Goal: Task Accomplishment & Management: Complete application form

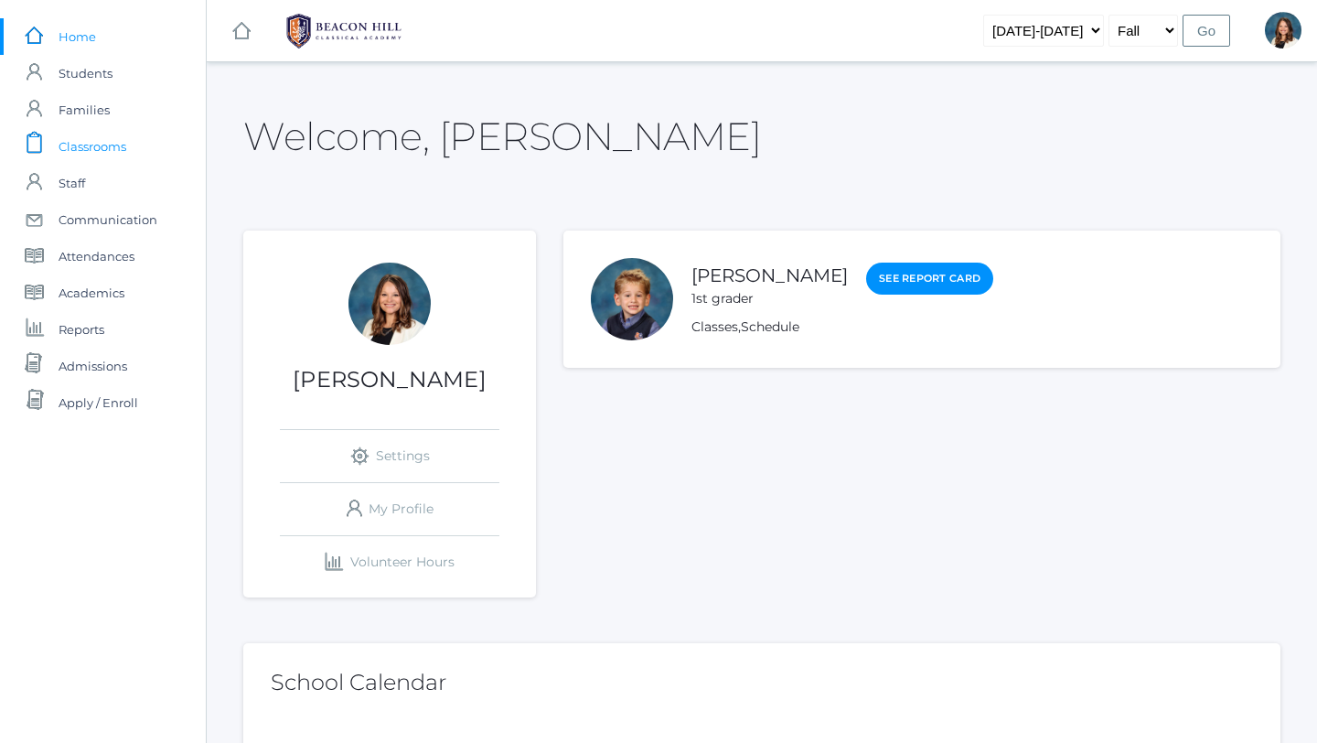
click at [95, 140] on span "Classrooms" at bounding box center [93, 146] width 68 height 37
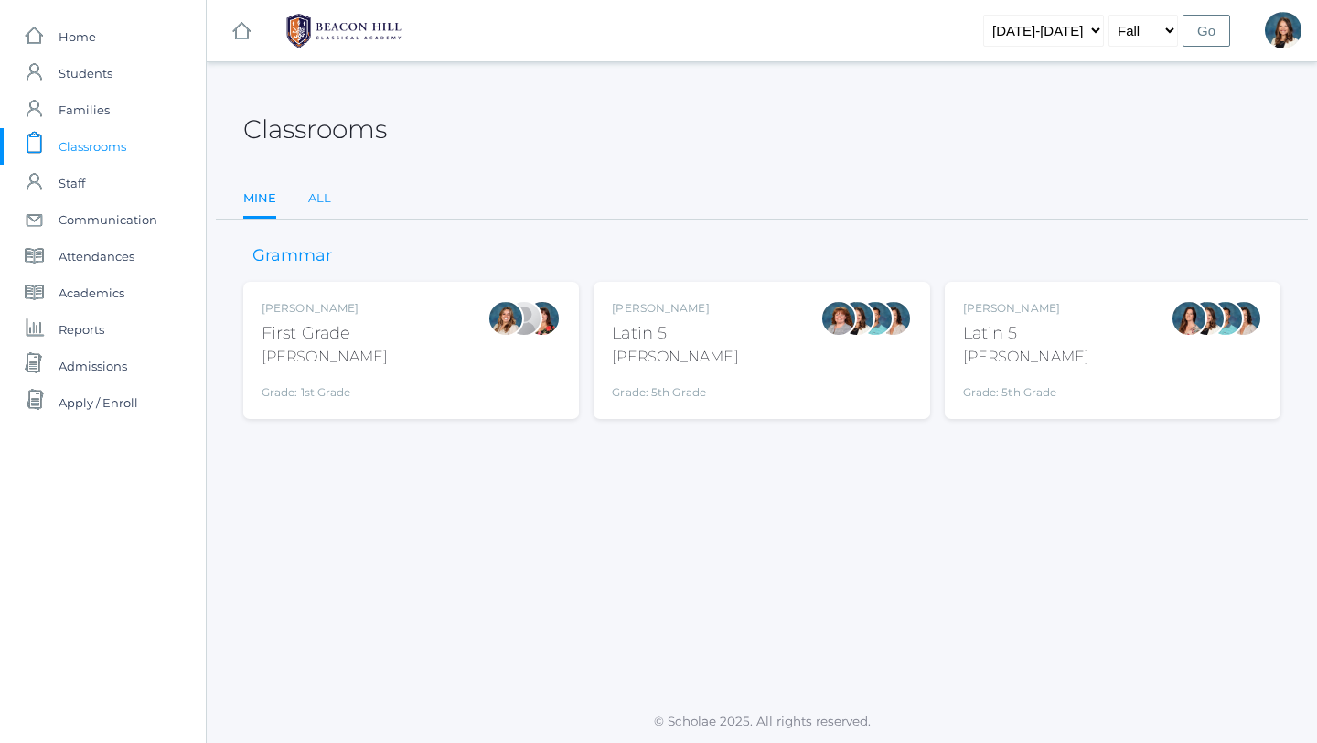
click at [322, 199] on link "All" at bounding box center [319, 198] width 23 height 37
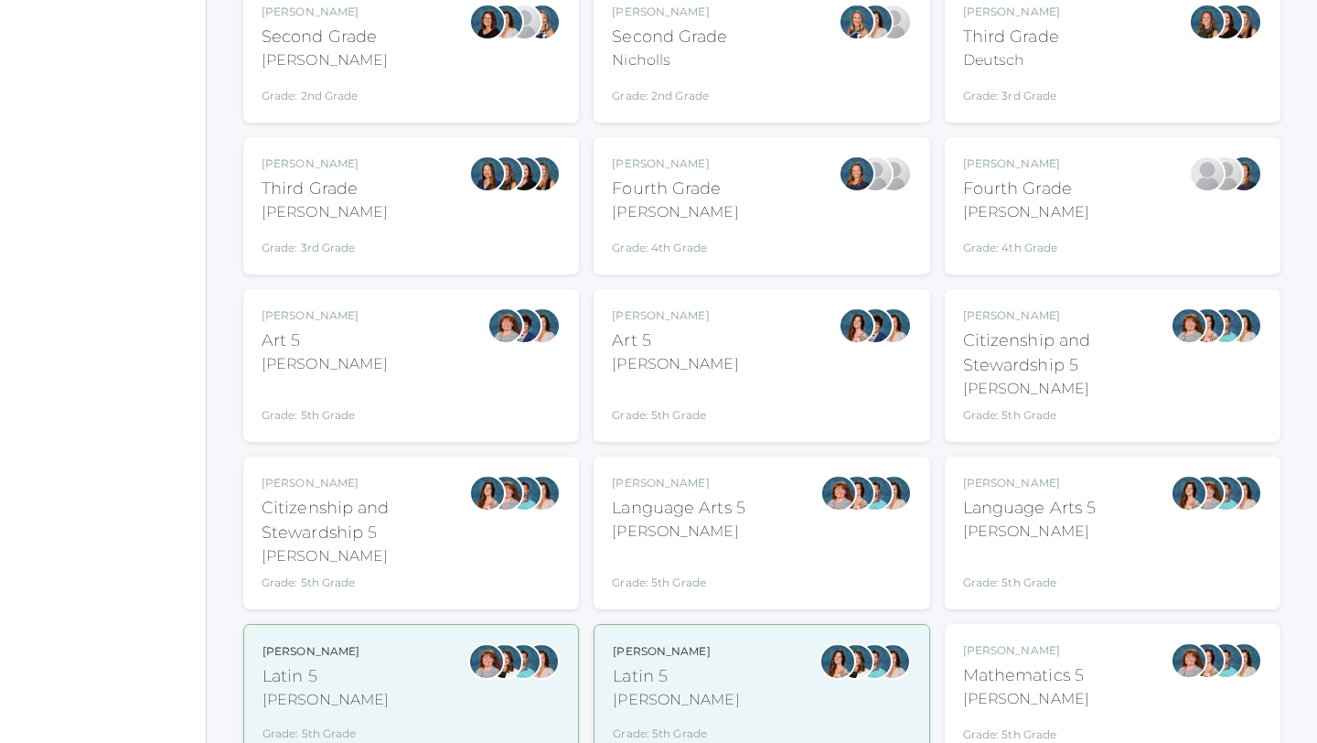
scroll to position [606, 0]
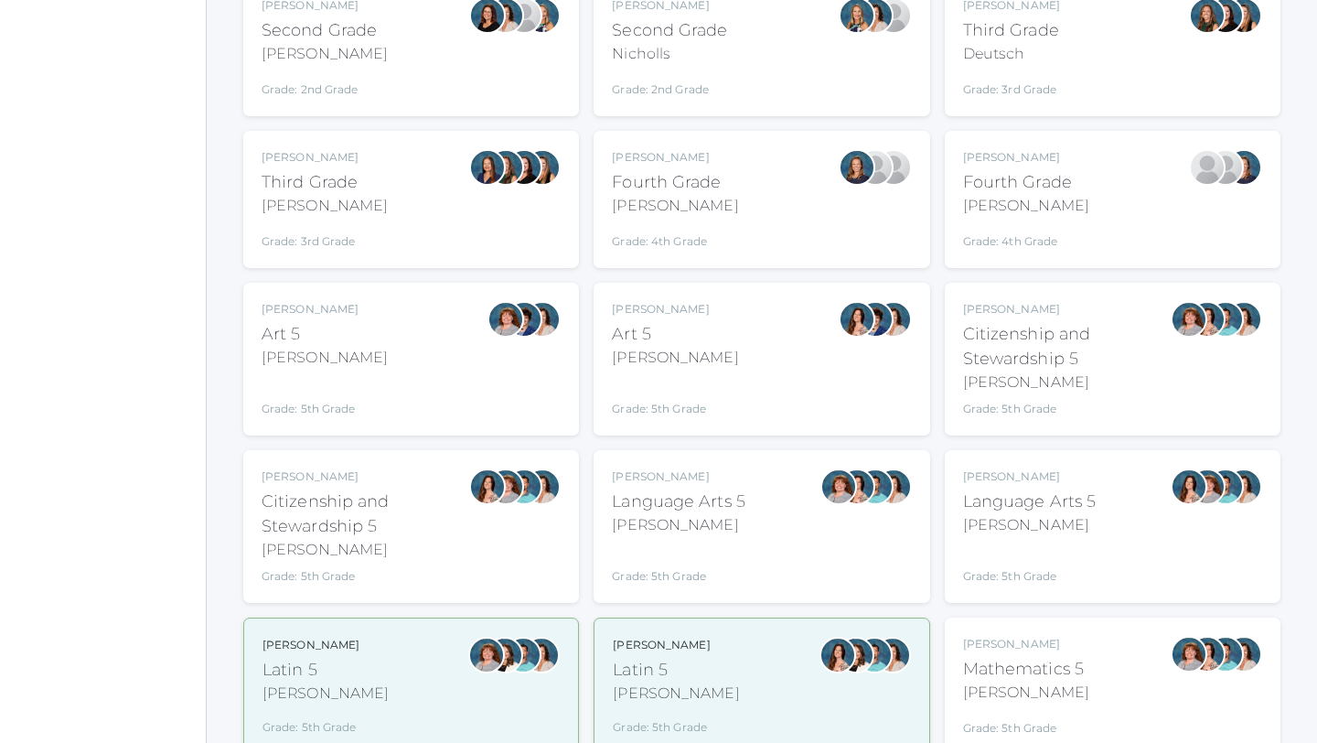
click at [692, 508] on div "Language Arts 5" at bounding box center [679, 501] width 134 height 25
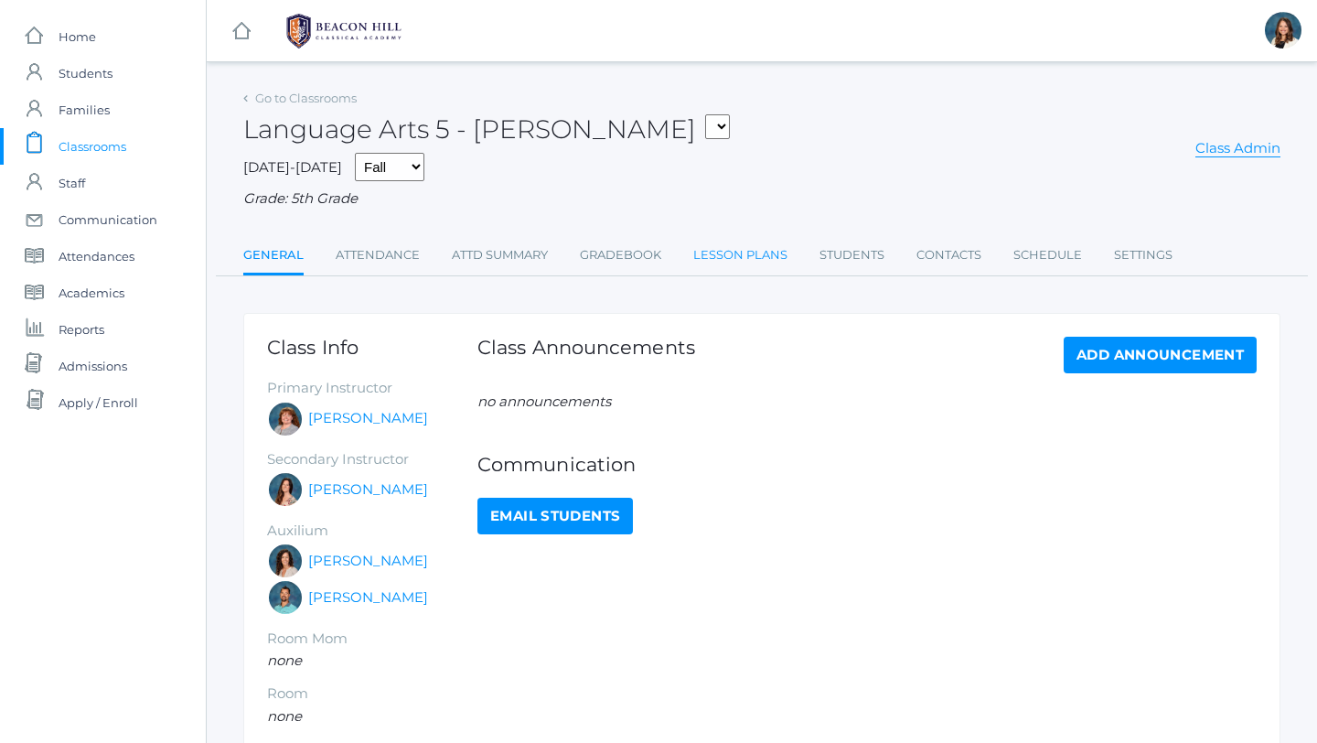
click at [749, 260] on link "Lesson Plans" at bounding box center [740, 255] width 94 height 37
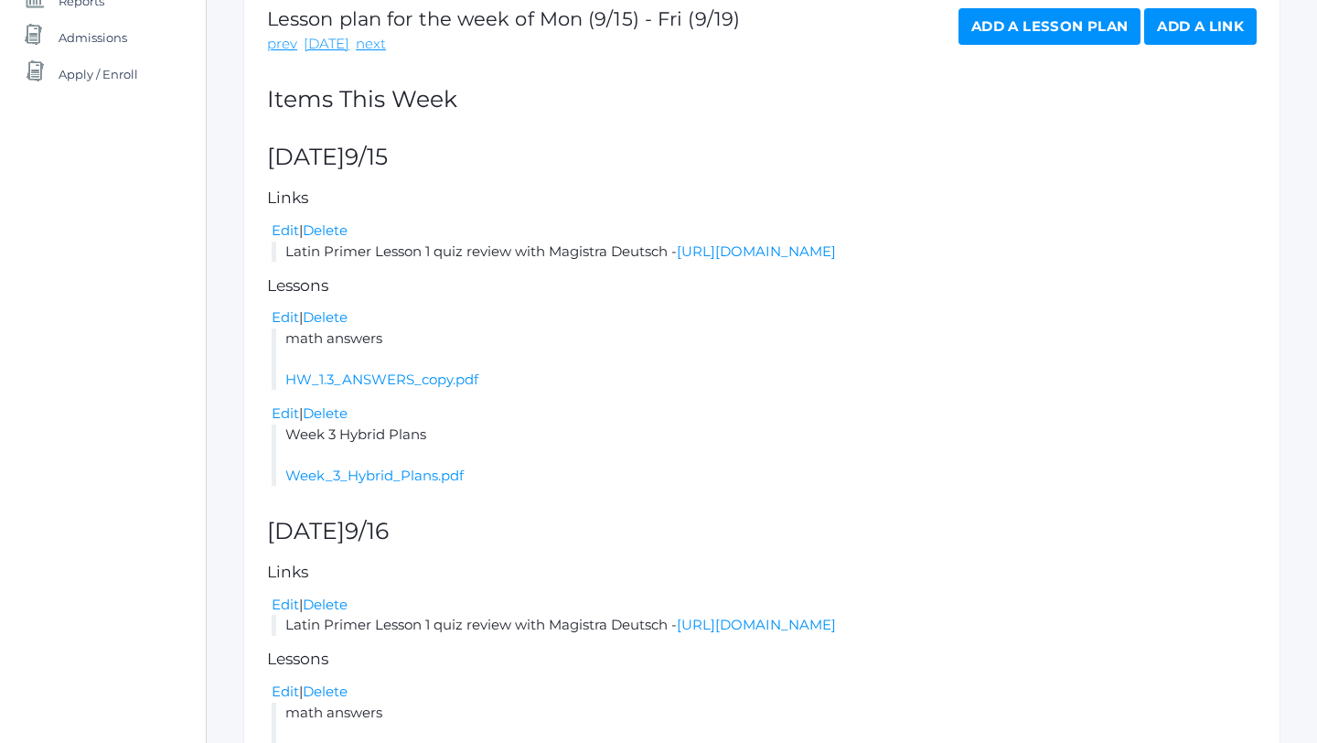
scroll to position [331, 0]
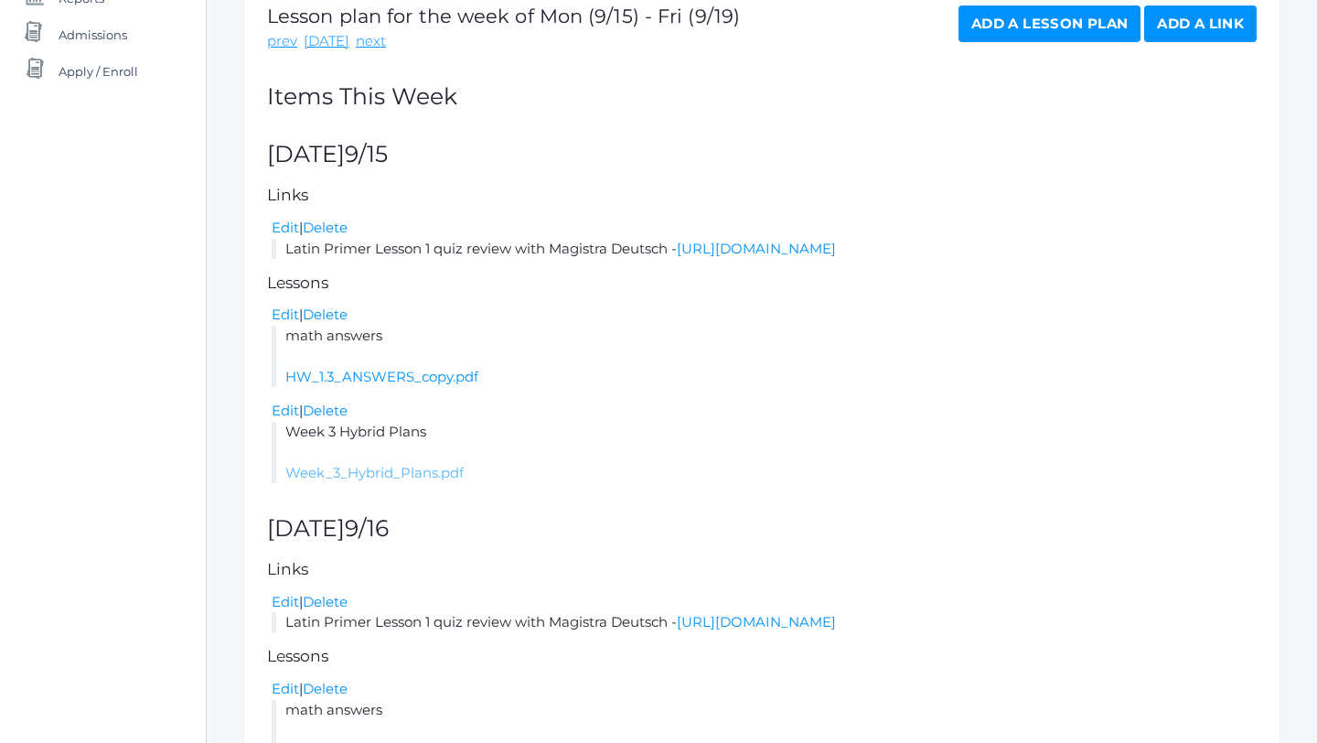
click at [437, 481] on link "Week_3_Hybrid_Plans.pdf" at bounding box center [374, 472] width 178 height 17
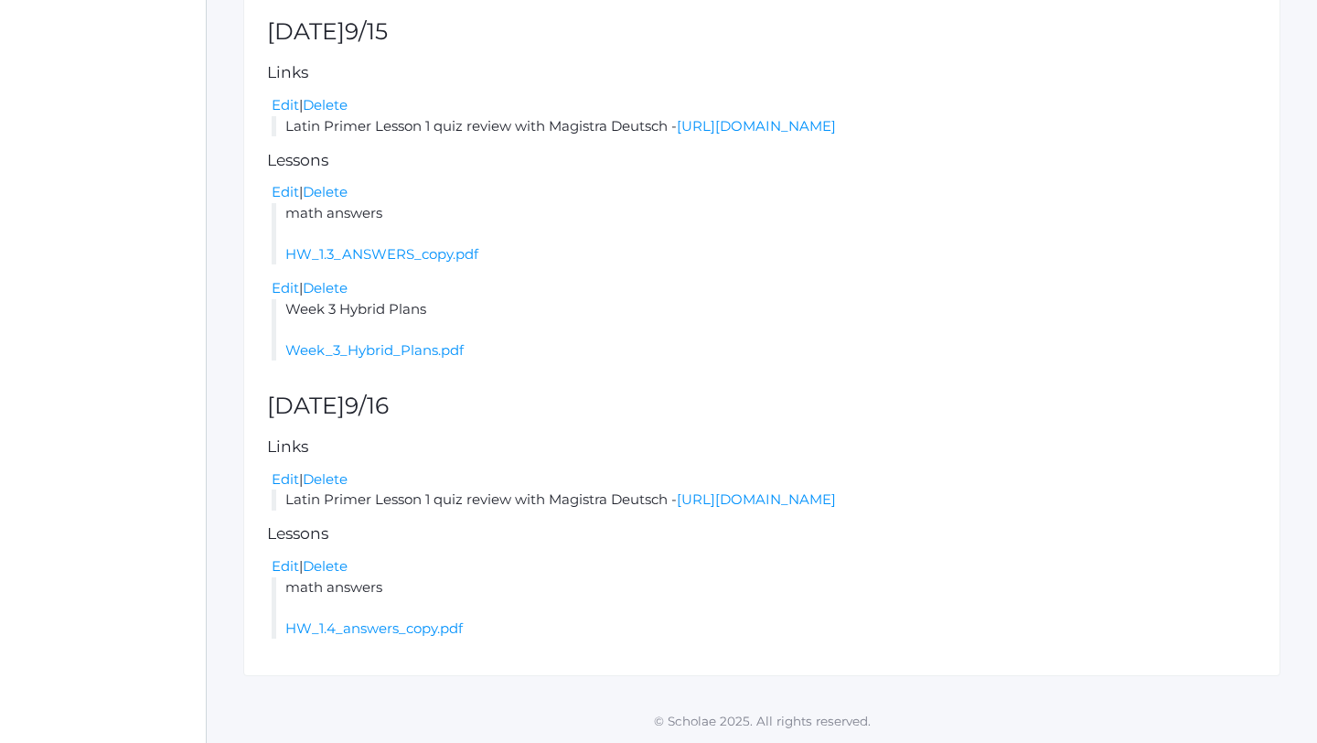
scroll to position [495, 0]
click at [424, 627] on link "HW_1.4_answers_copy.pdf" at bounding box center [373, 627] width 177 height 17
click at [446, 245] on link "HW_1.3_ANSWERS_copy.pdf" at bounding box center [381, 253] width 193 height 17
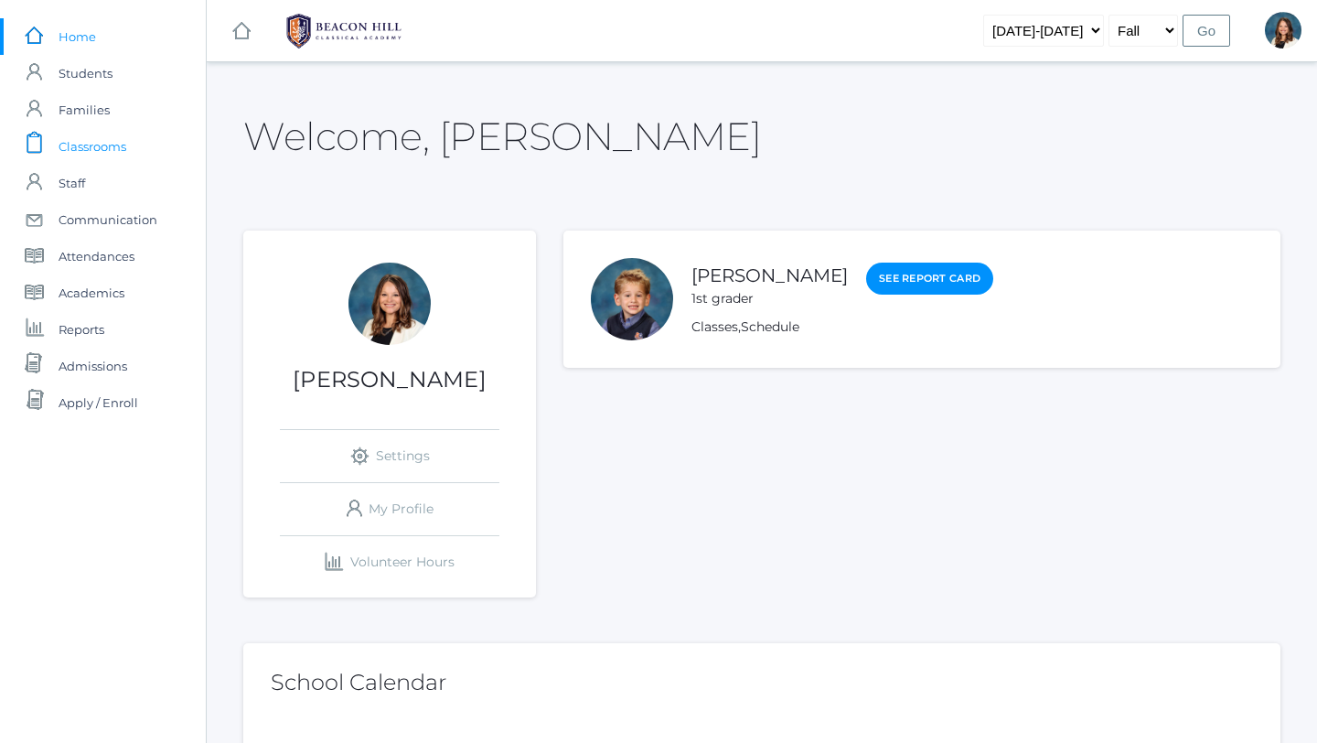
click at [95, 137] on span "Classrooms" at bounding box center [93, 146] width 68 height 37
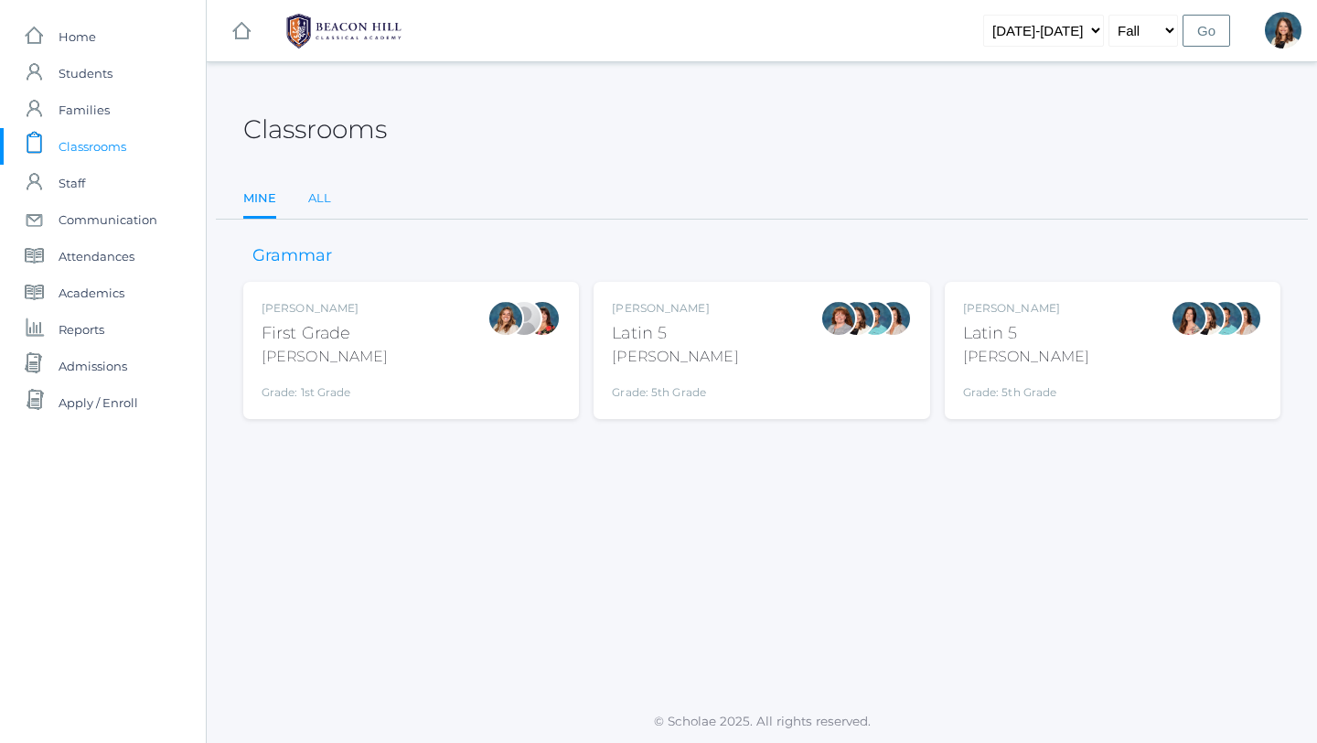
click at [325, 192] on link "All" at bounding box center [319, 198] width 23 height 37
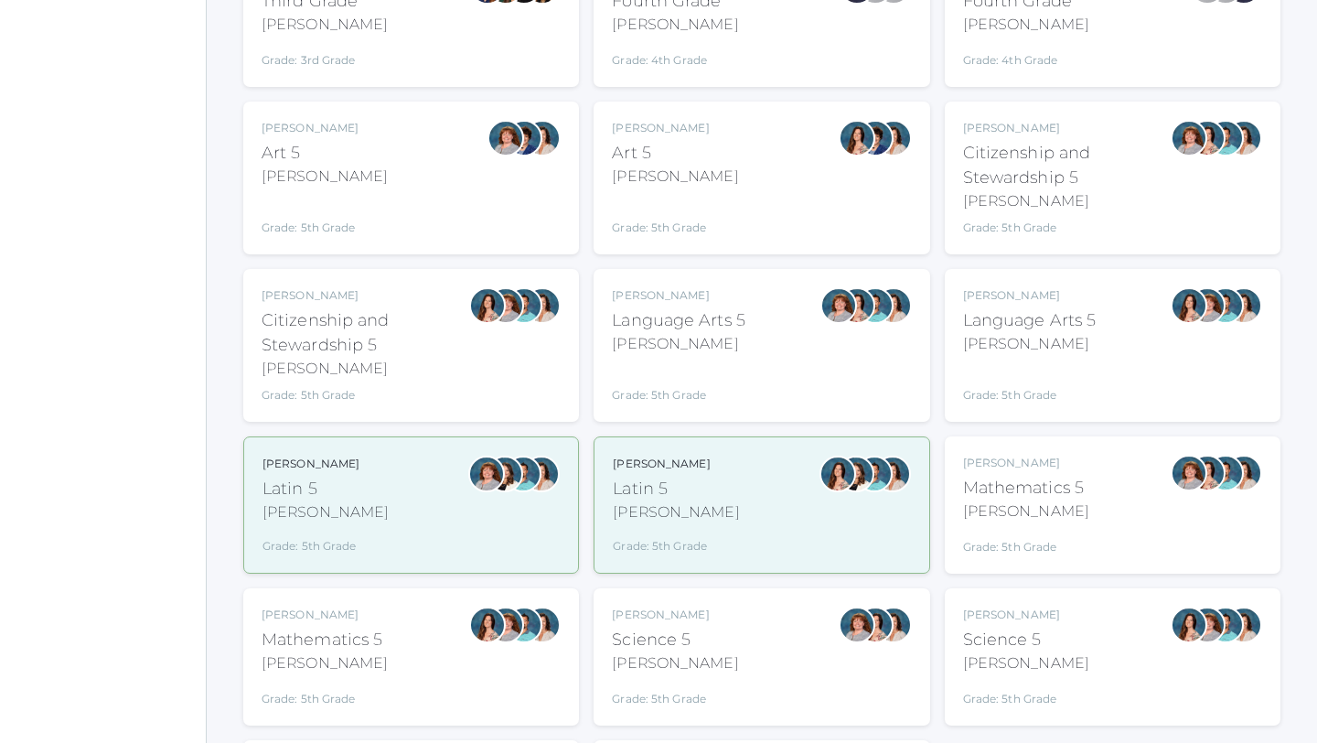
scroll to position [807, 0]
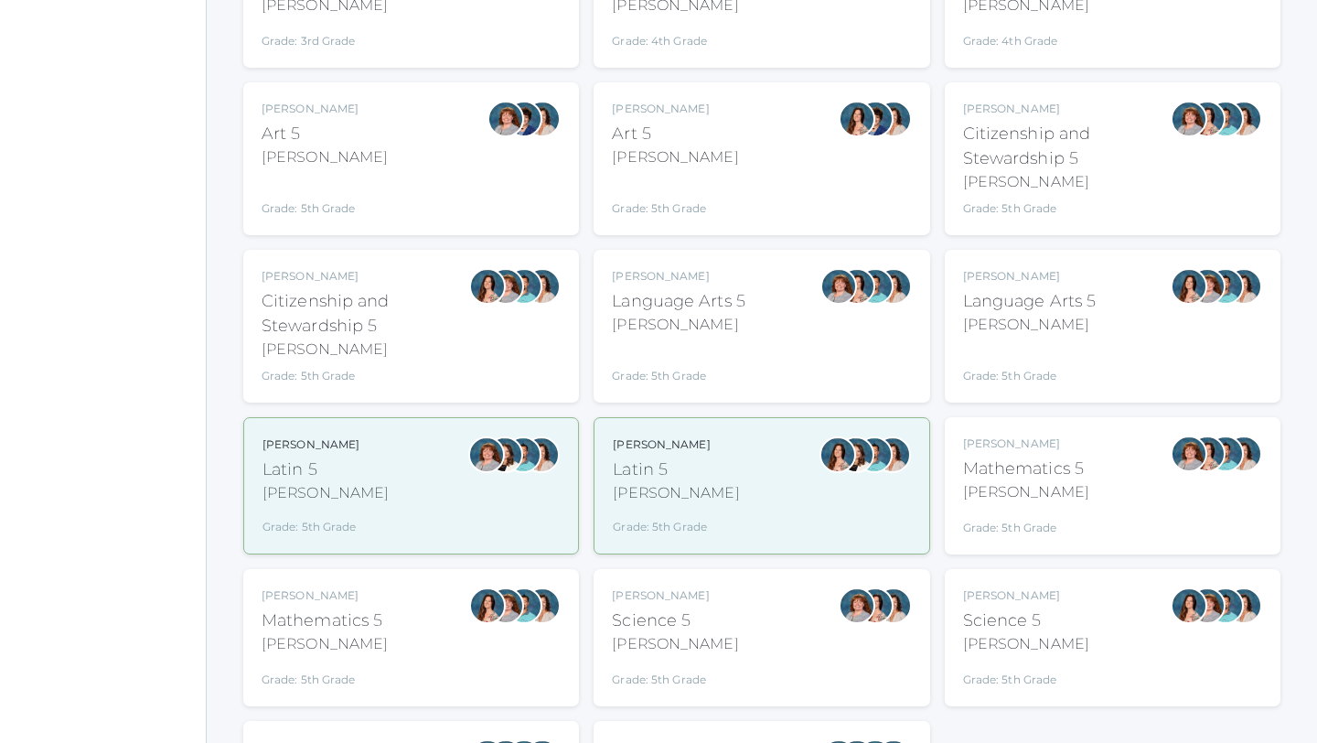
click at [685, 362] on div "Grade: 5th Grade" at bounding box center [679, 363] width 134 height 41
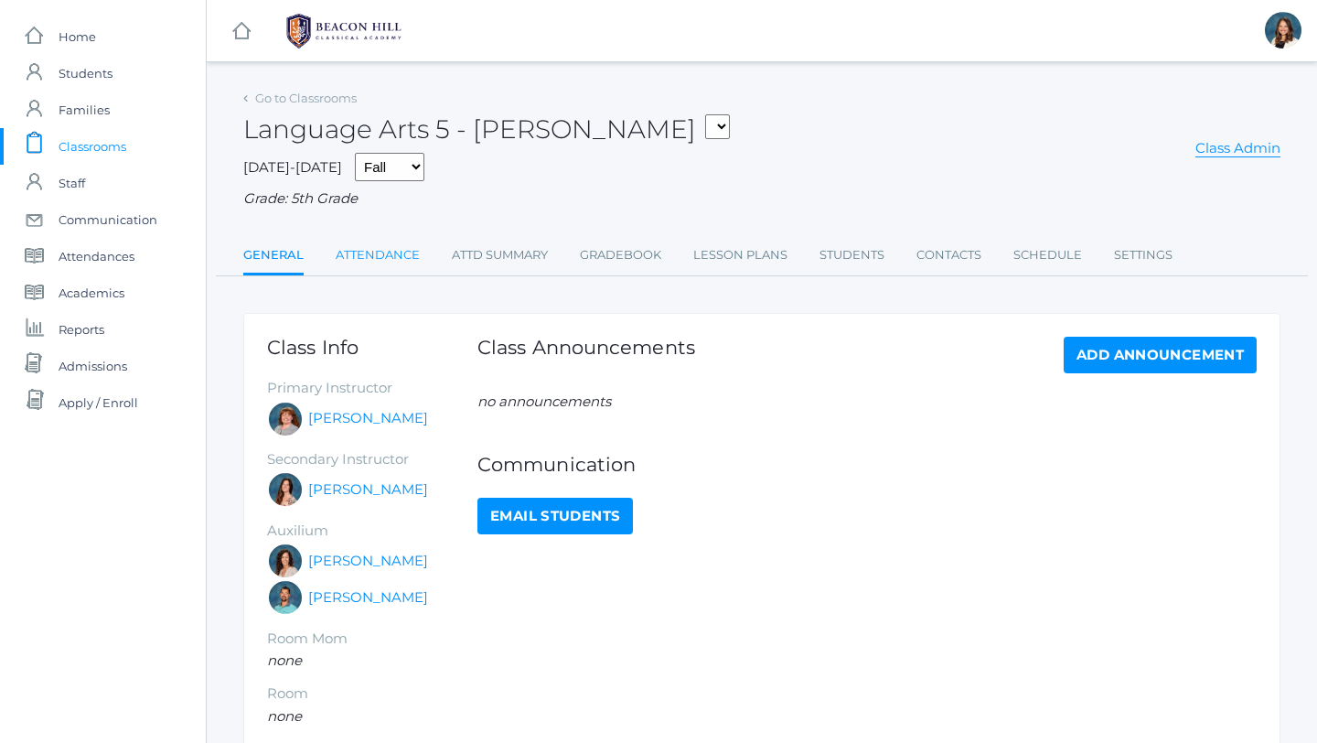
click at [383, 254] on link "Attendance" at bounding box center [378, 255] width 84 height 37
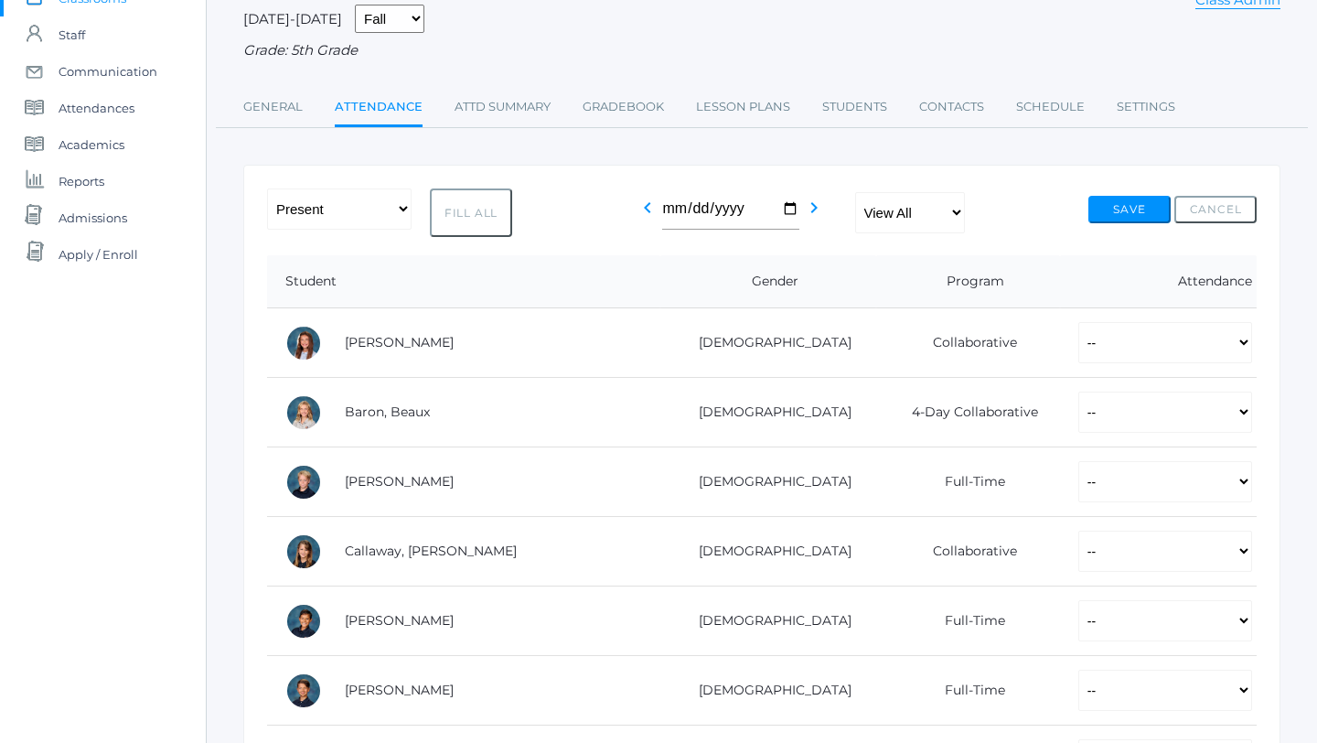
scroll to position [145, 0]
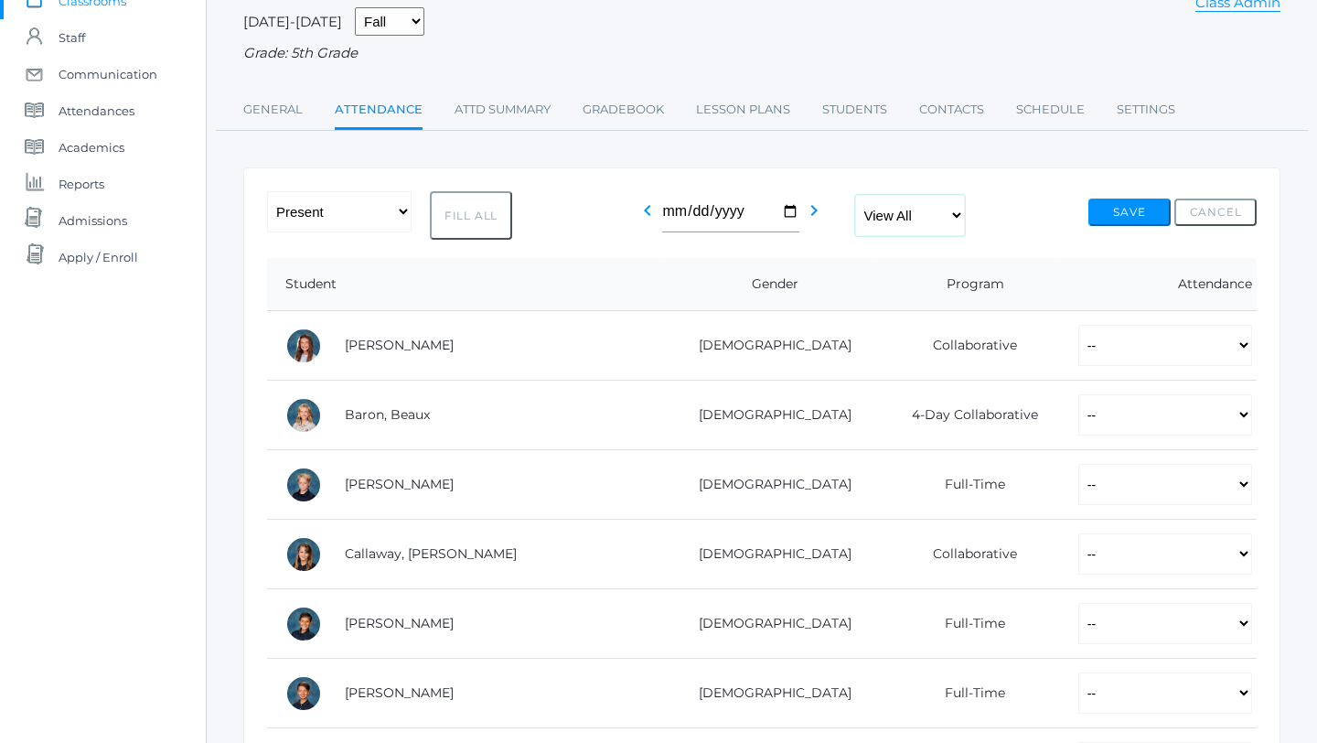
click at [961, 219] on select "View All Full-Time 4-Day Collaborative" at bounding box center [910, 215] width 110 height 41
click at [856, 195] on select "View All Full-Time 4-Day Collaborative" at bounding box center [910, 215] width 110 height 41
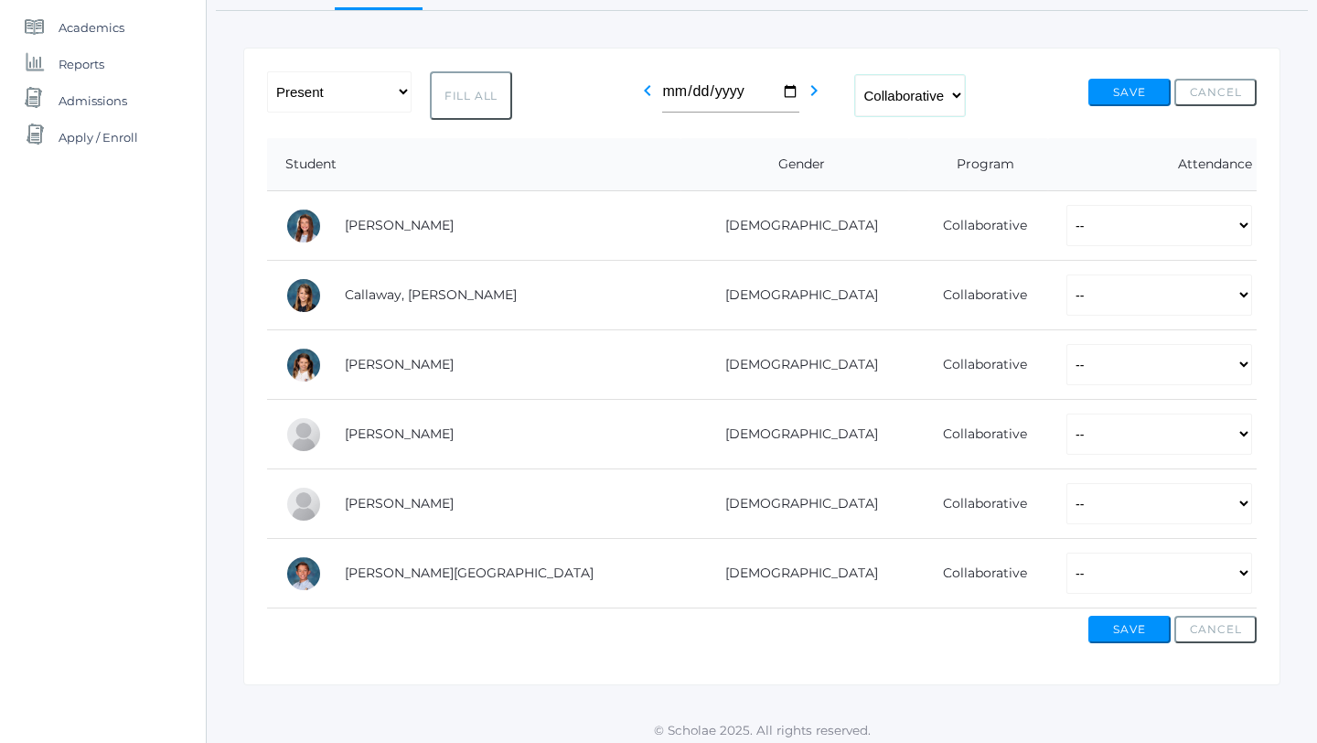
scroll to position [274, 0]
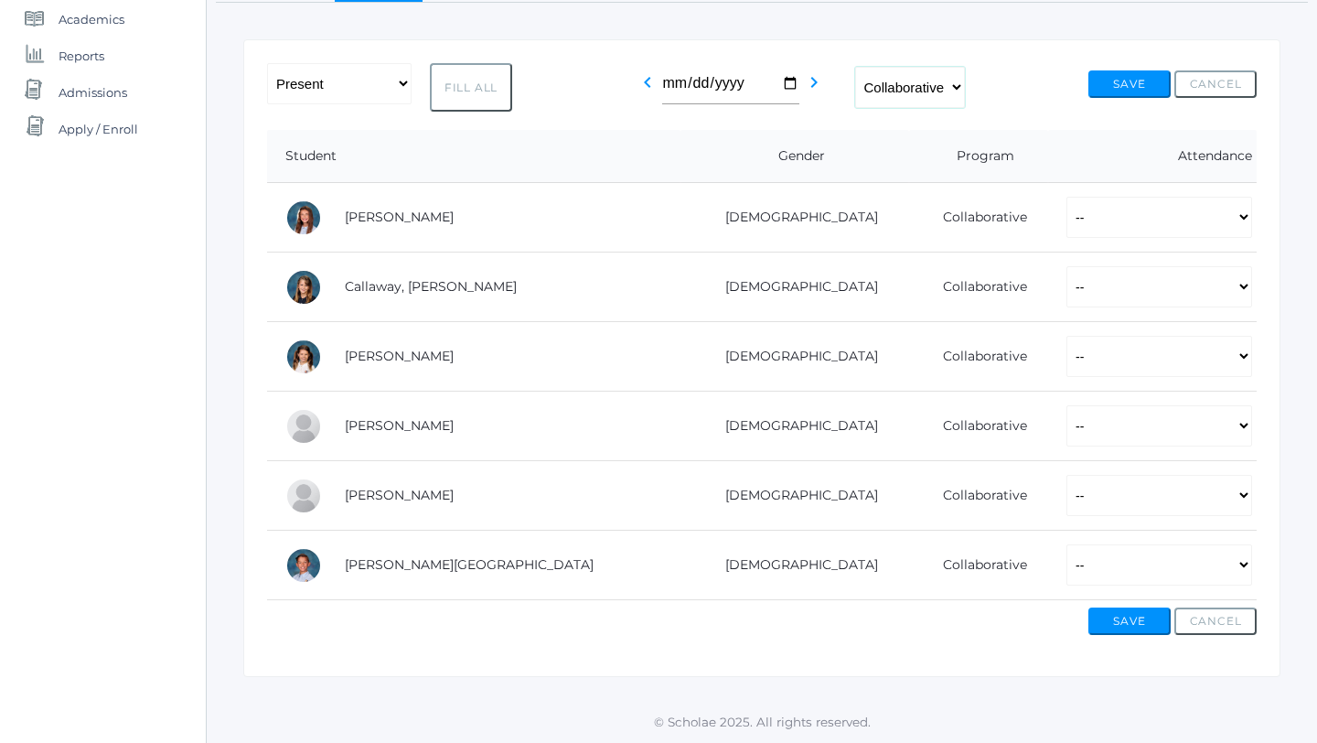
click at [961, 85] on select "View All Full-Time 4-Day Collaborative" at bounding box center [910, 87] width 110 height 41
select select "full-time"
click at [856, 67] on select "View All Full-Time 4-Day Collaborative" at bounding box center [910, 87] width 110 height 41
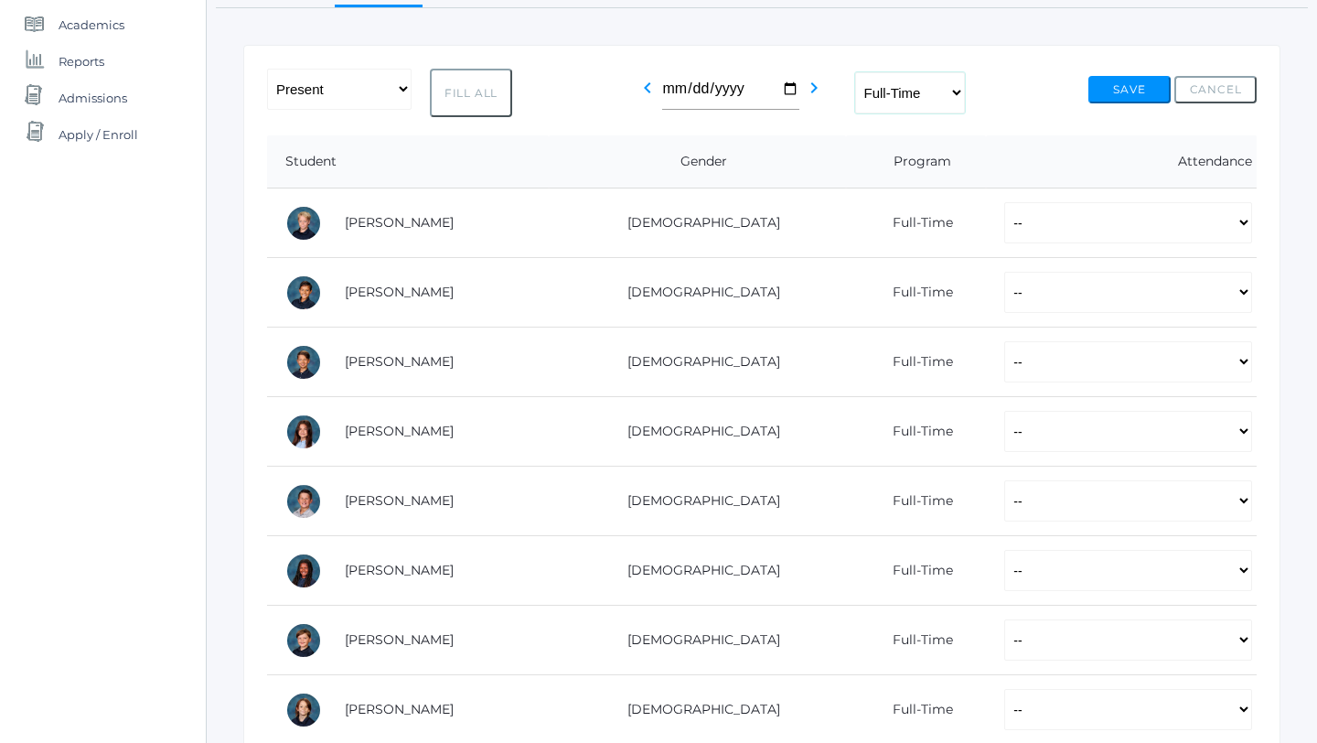
scroll to position [17, 0]
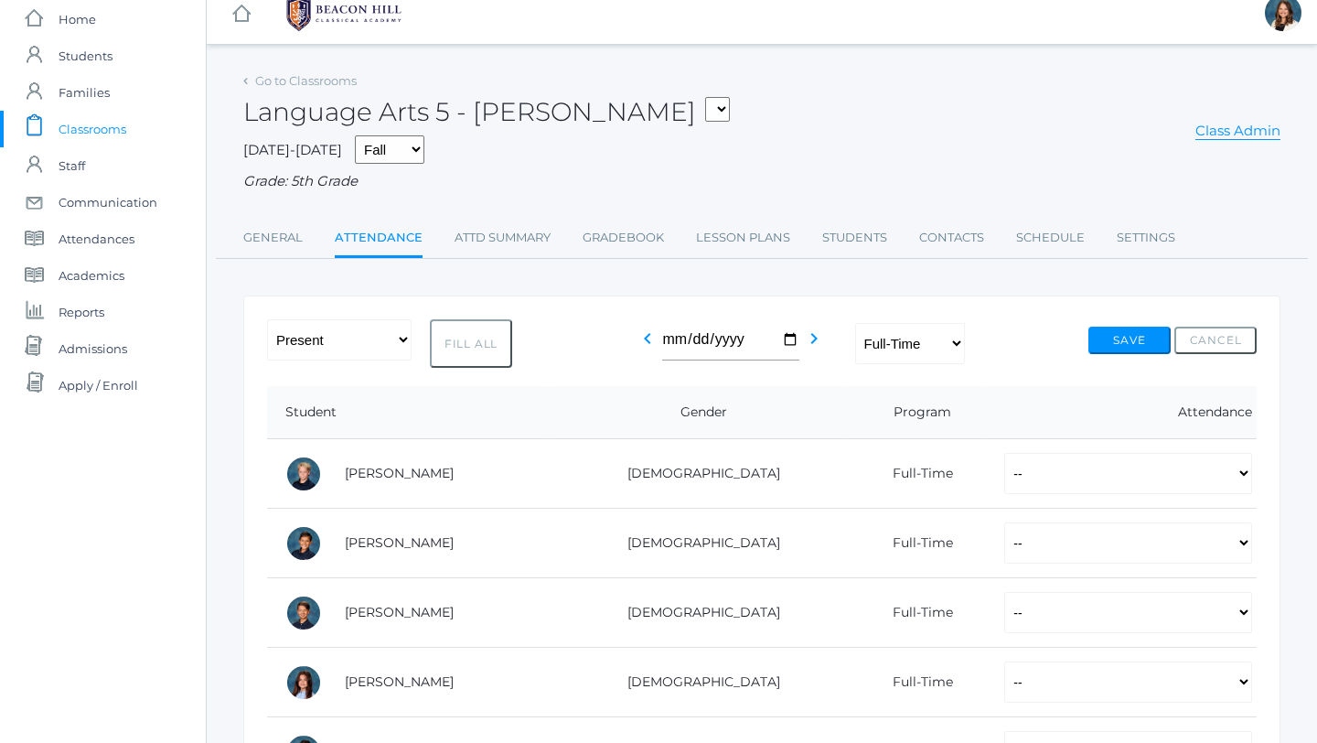
click at [484, 349] on button "Fill All" at bounding box center [471, 343] width 82 height 48
select select "P"
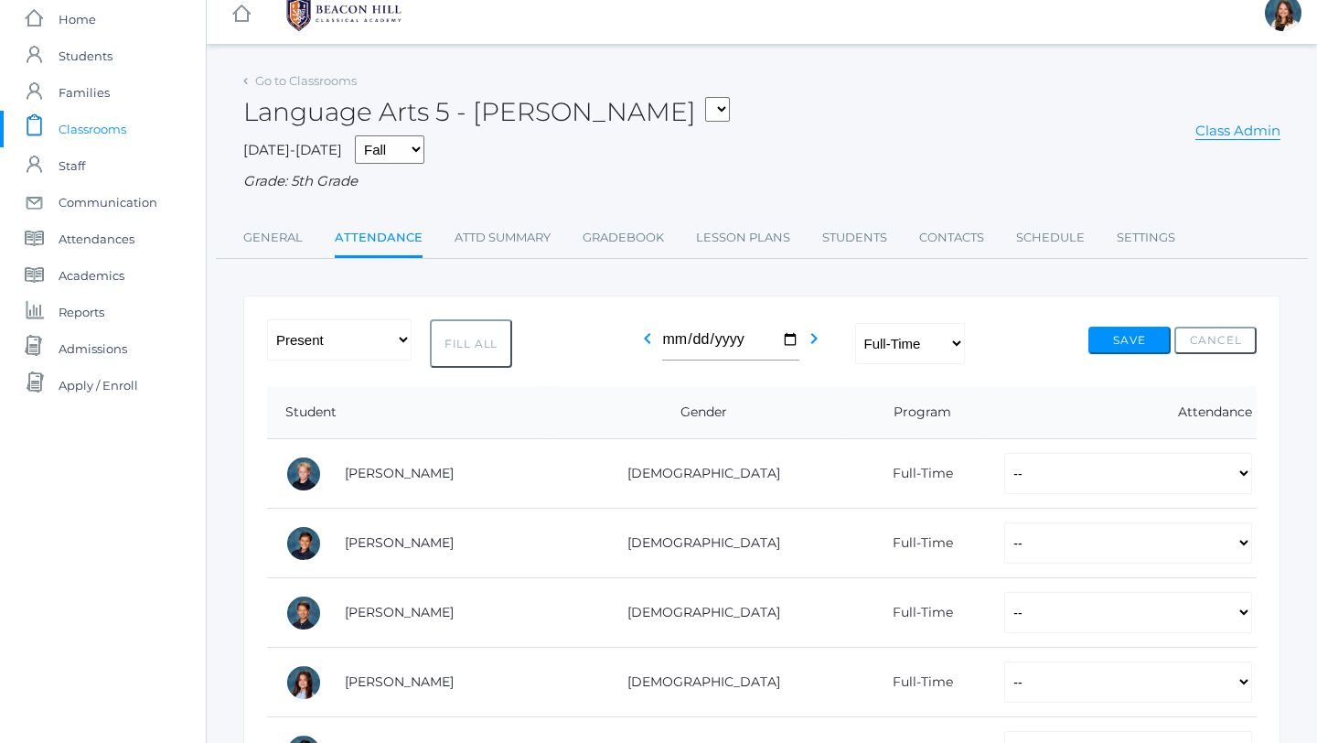
select select "P"
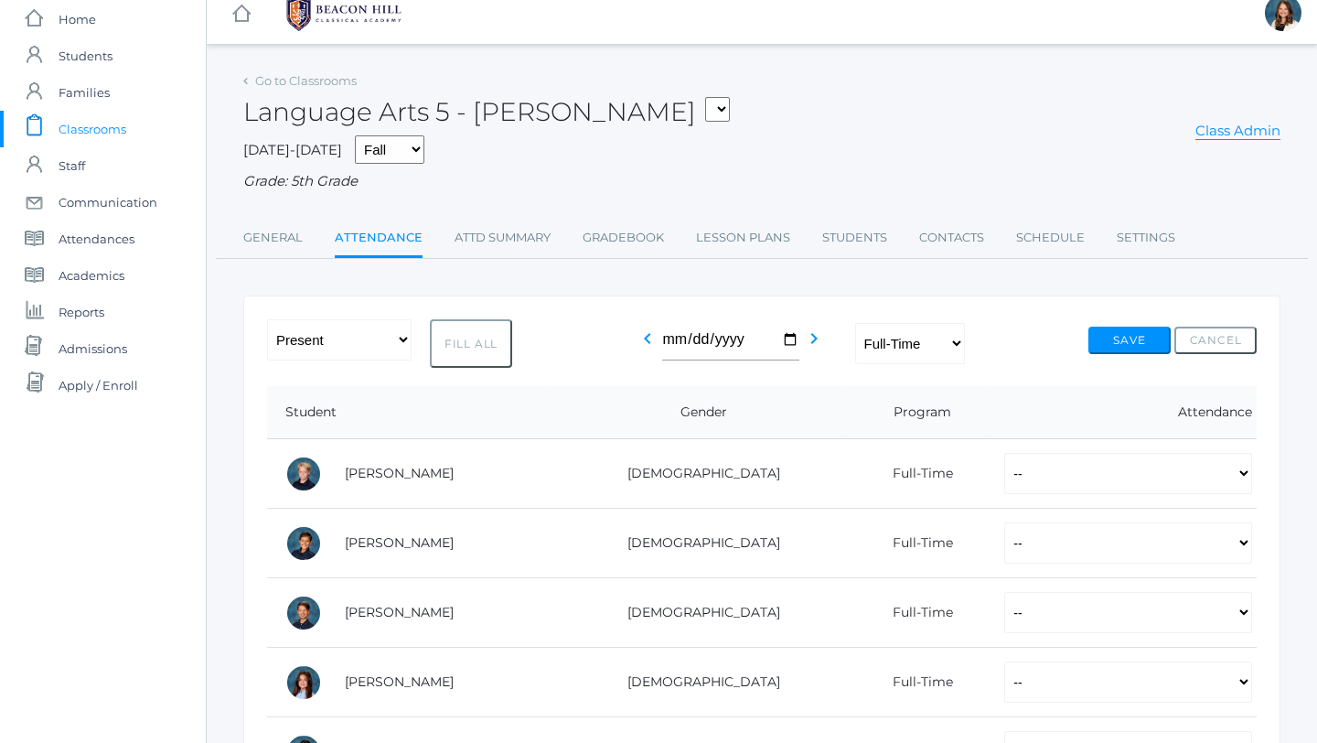
select select "P"
click at [1129, 339] on button "Save" at bounding box center [1130, 340] width 82 height 27
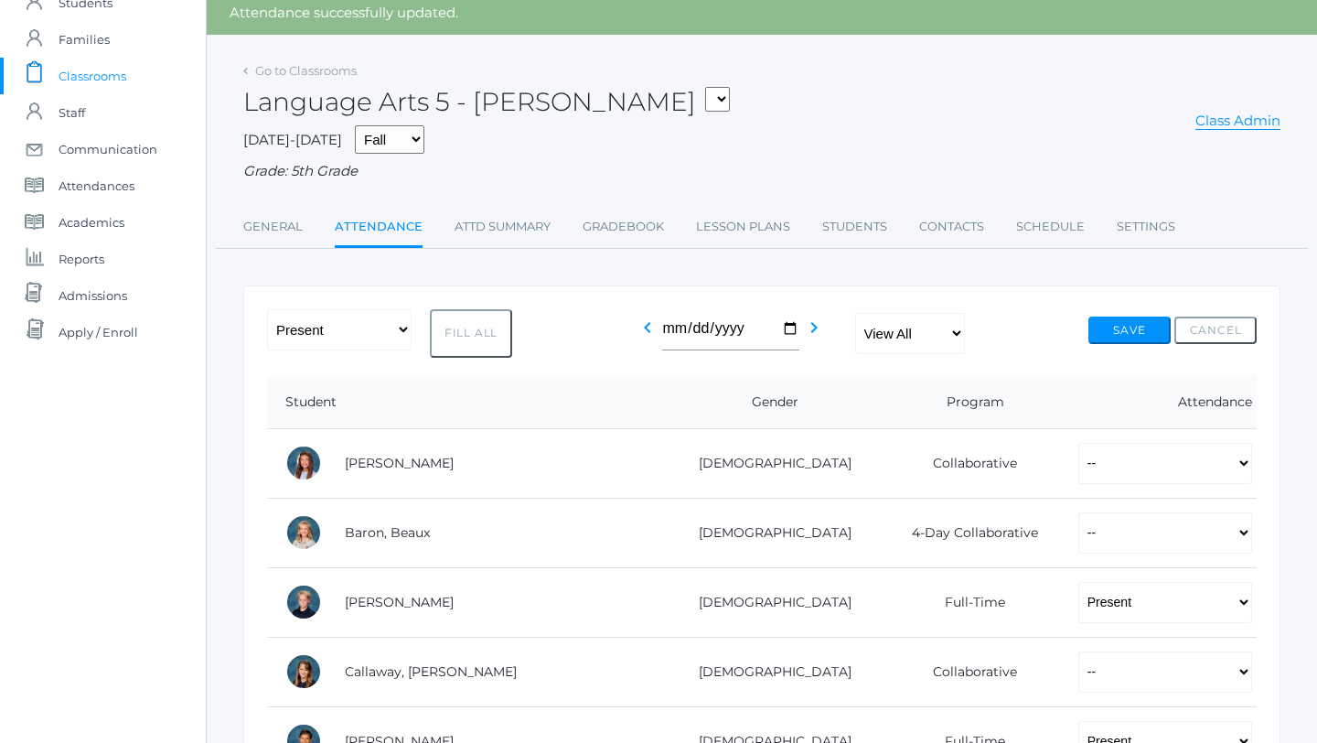
scroll to position [60, 0]
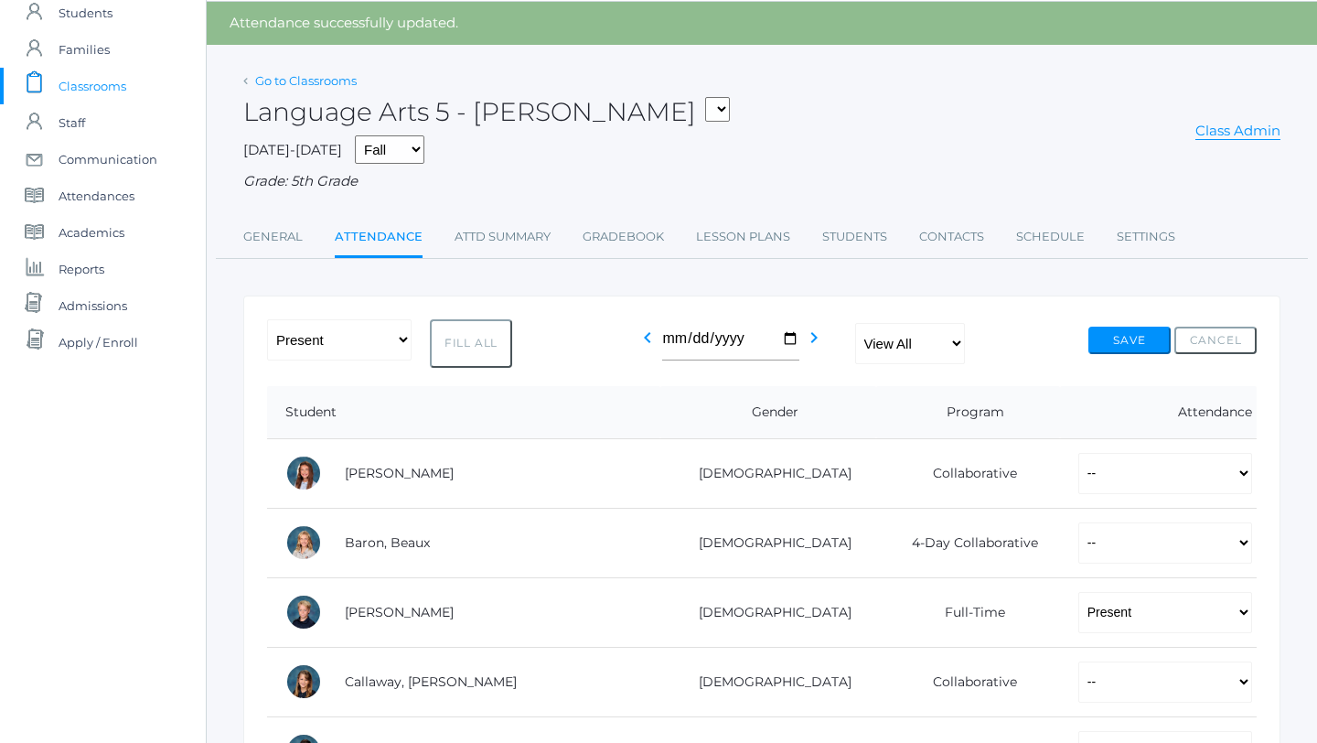
click at [297, 78] on link "Go to Classrooms" at bounding box center [306, 80] width 102 height 15
